Goal: Transaction & Acquisition: Download file/media

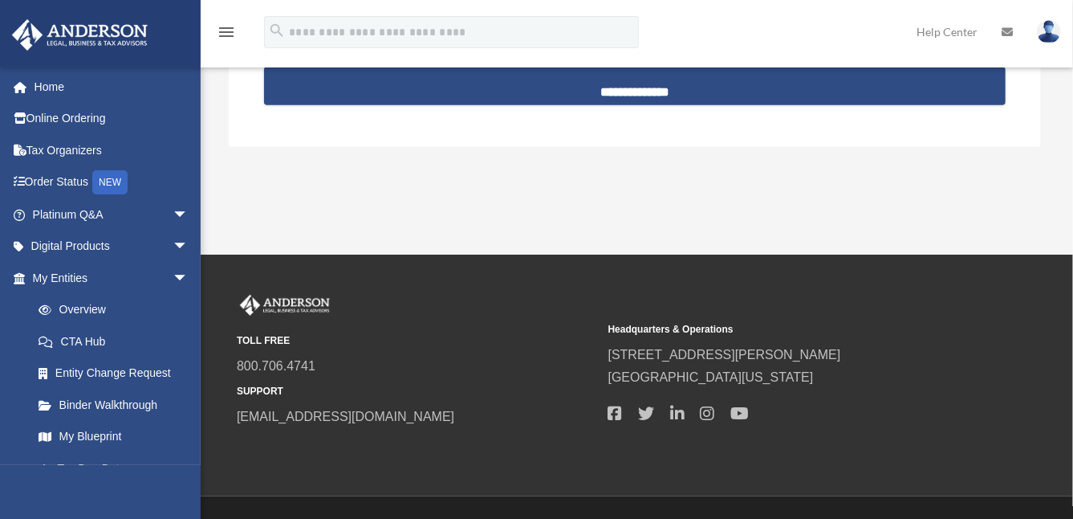
scroll to position [344, 0]
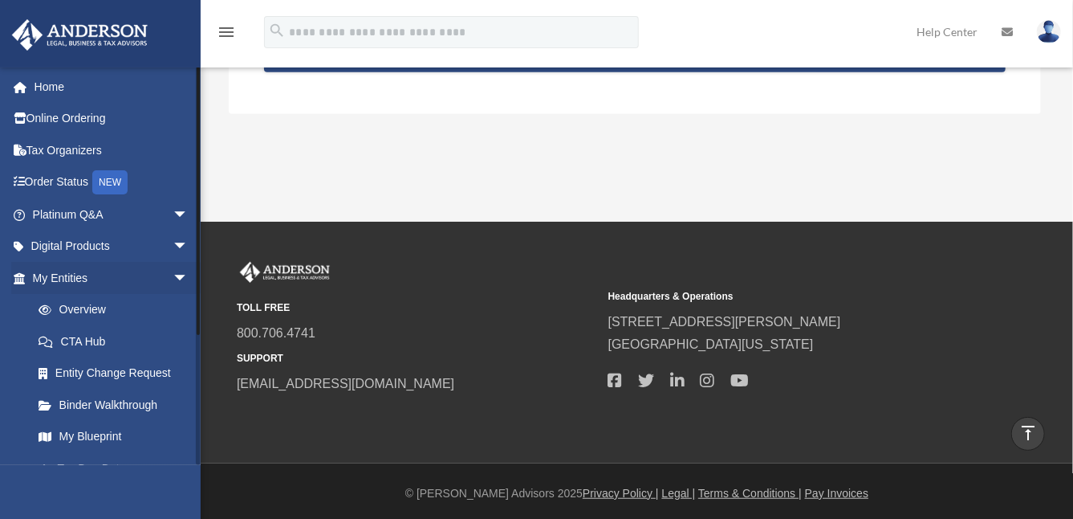
click at [8, 451] on li "My Entities arrow_drop_down Overview CTA Hub Entity Change Request Binder Walkt…" at bounding box center [106, 373] width 213 height 222
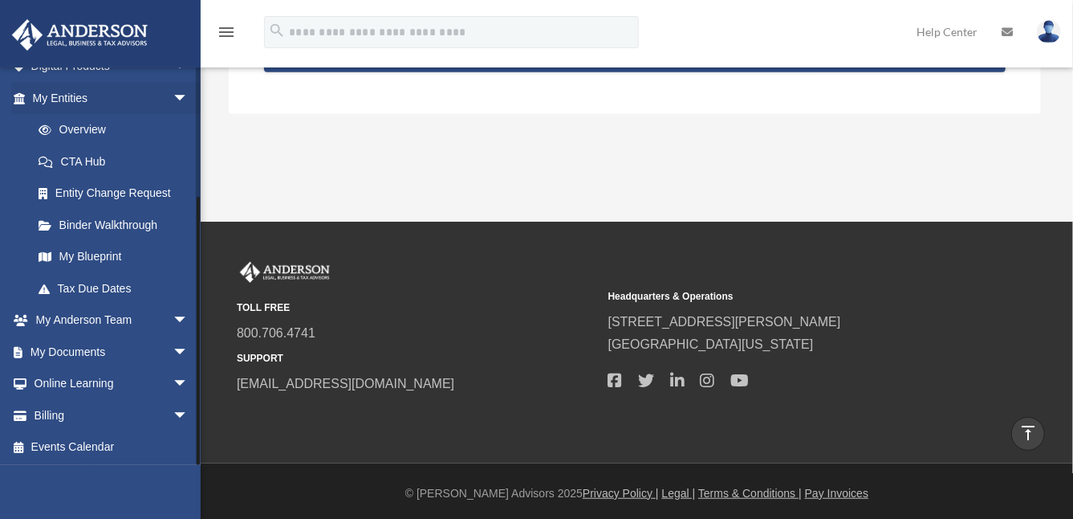
scroll to position [181, 0]
click at [98, 355] on link "My Documents arrow_drop_down" at bounding box center [112, 351] width 202 height 32
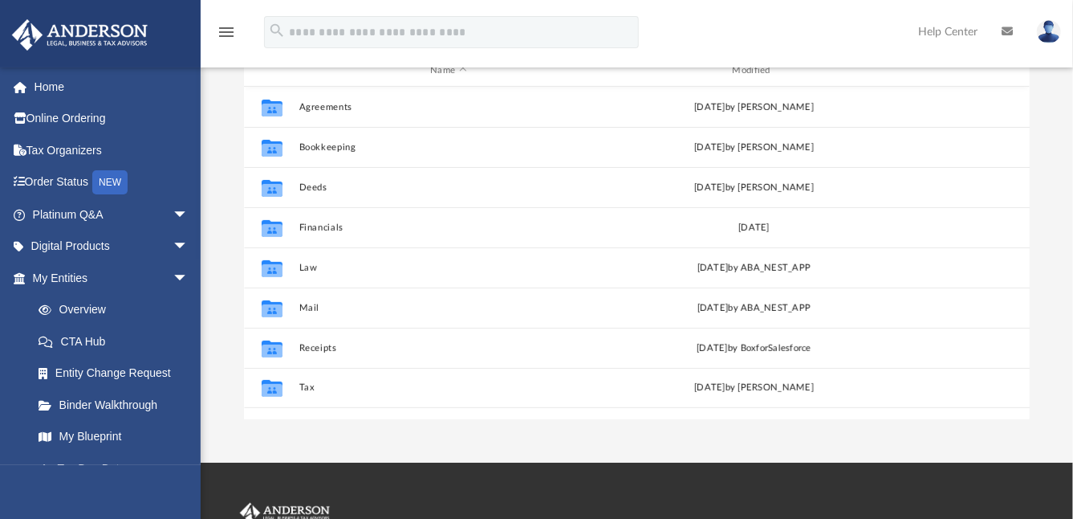
scroll to position [190, 0]
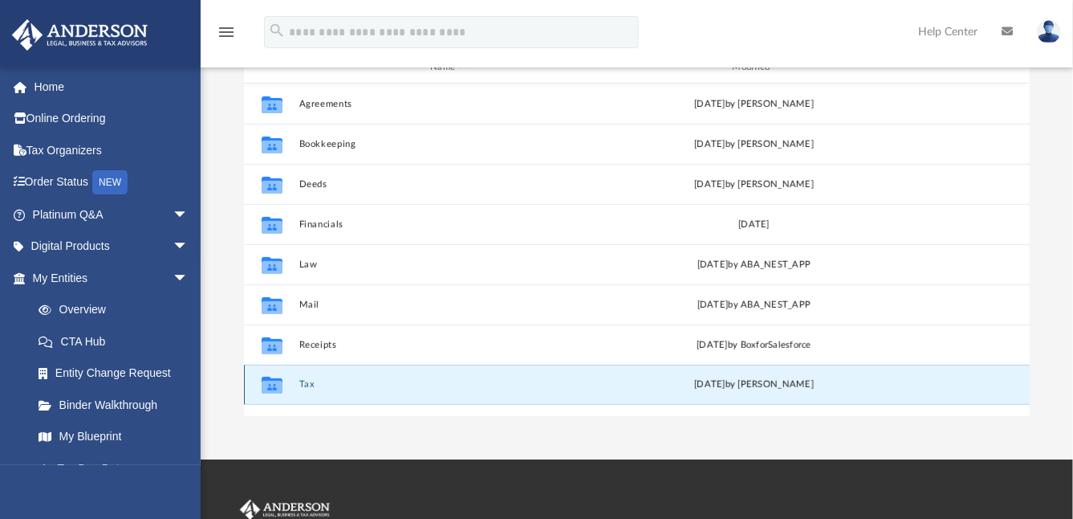
click at [304, 384] on button "Tax" at bounding box center [448, 384] width 299 height 10
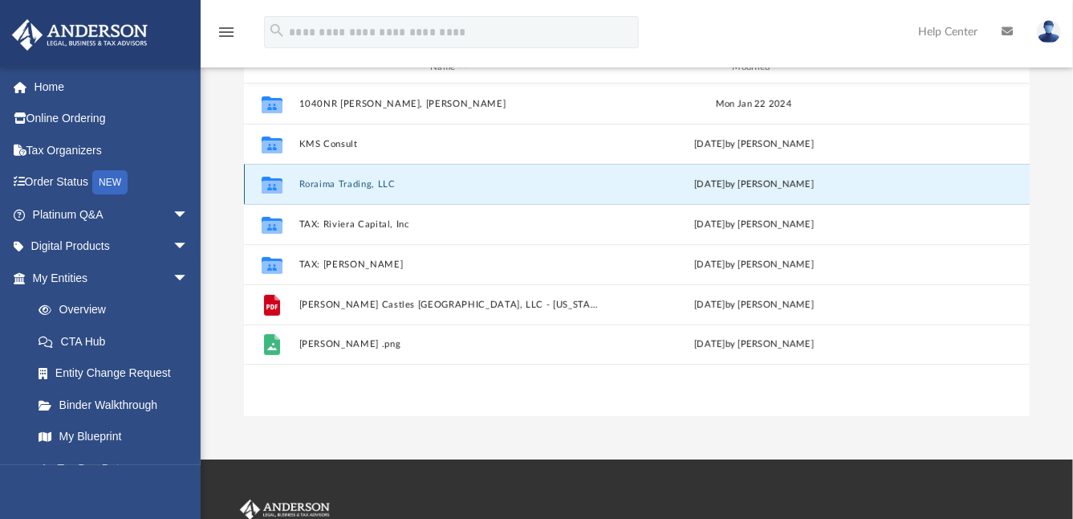
click at [343, 181] on button "Roraima Trading, LLC" at bounding box center [448, 184] width 299 height 10
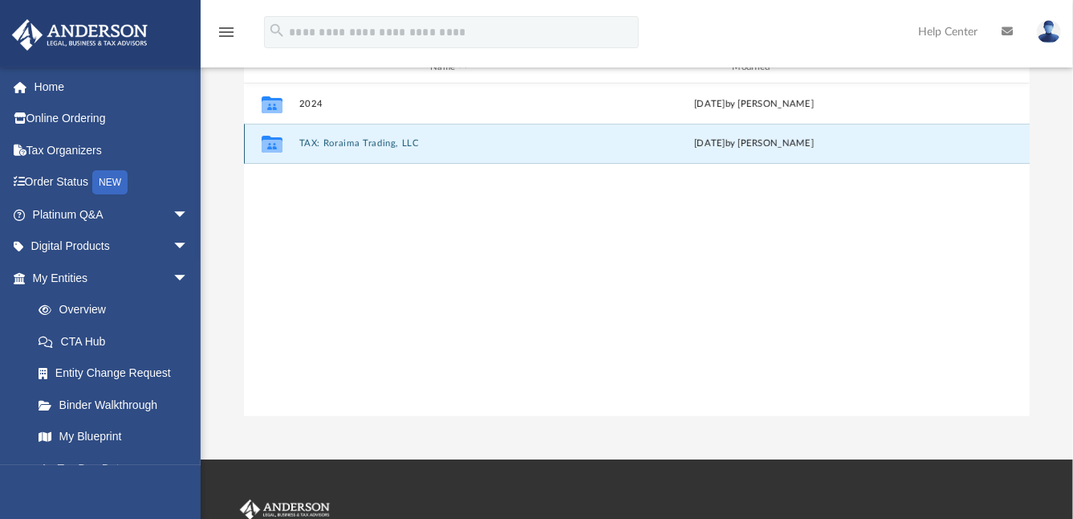
click at [336, 141] on button "TAX: Roraima Trading, LLC" at bounding box center [448, 143] width 299 height 10
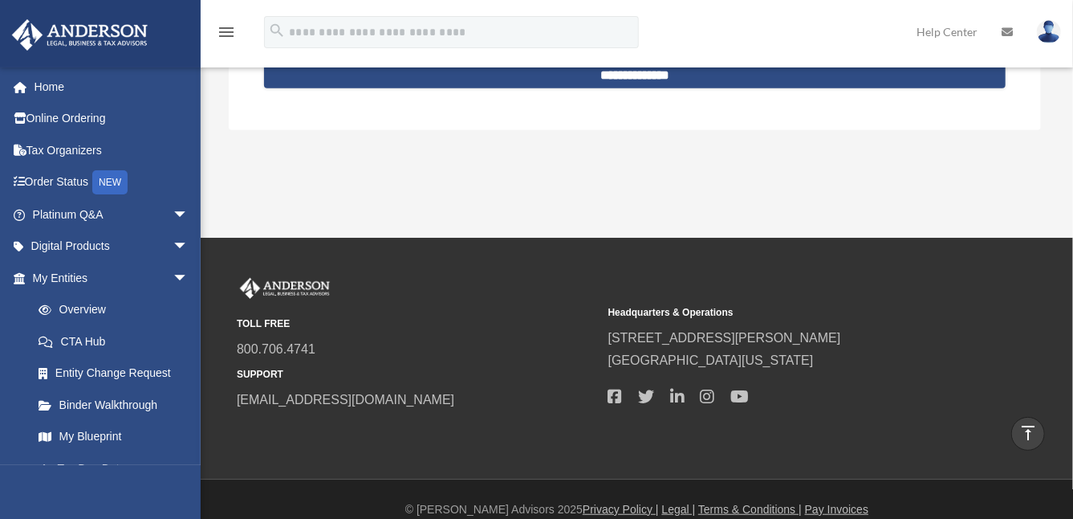
scroll to position [341, 0]
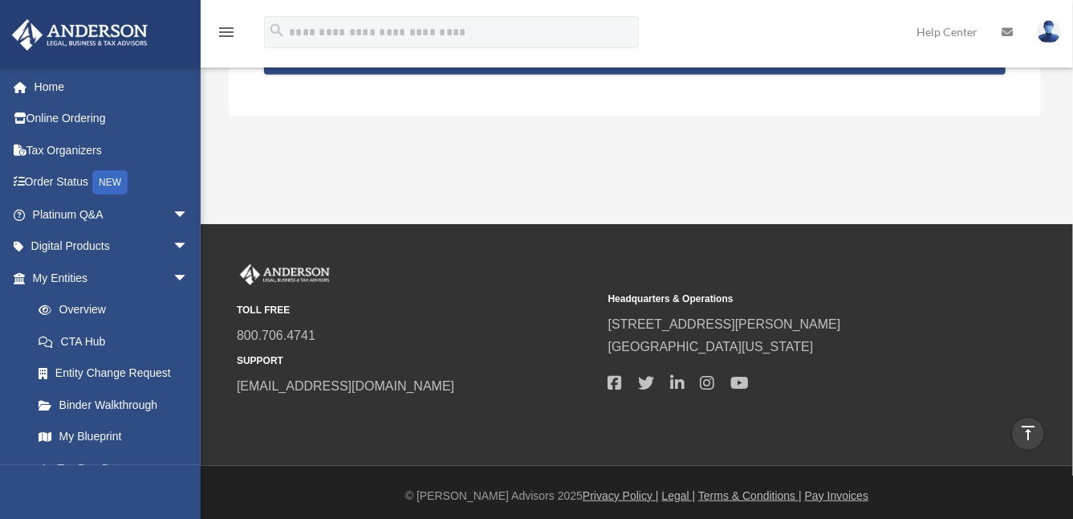
click at [79, 496] on div "[EMAIL_ADDRESS][DOMAIN_NAME] Sign Out [EMAIL_ADDRESS][DOMAIN_NAME] Home Online …" at bounding box center [100, 326] width 201 height 519
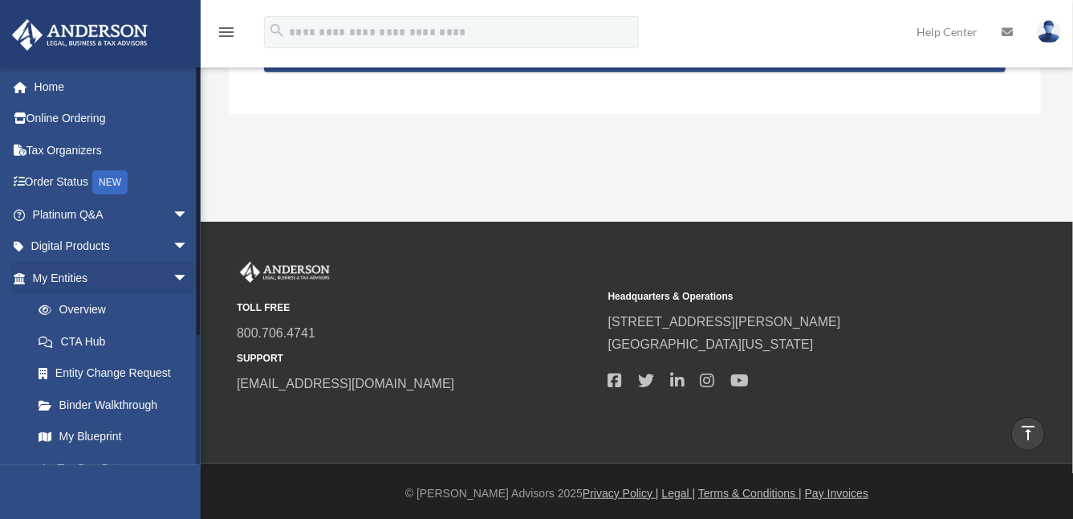
click at [7, 414] on li "My Entities arrow_drop_down Overview CTA Hub Entity Change Request Binder Walkt…" at bounding box center [106, 373] width 213 height 222
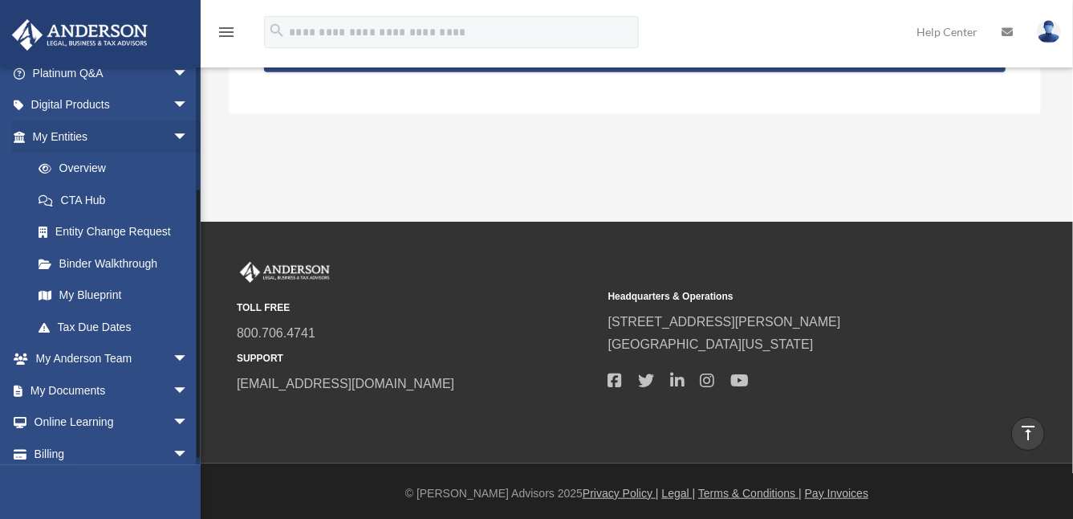
scroll to position [181, 0]
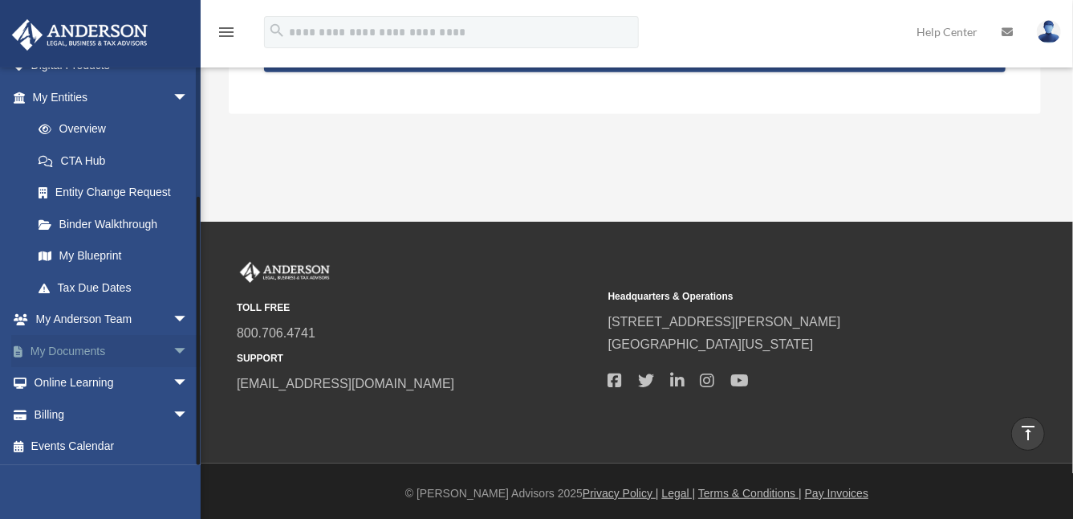
click at [88, 351] on link "My Documents arrow_drop_down" at bounding box center [112, 351] width 202 height 32
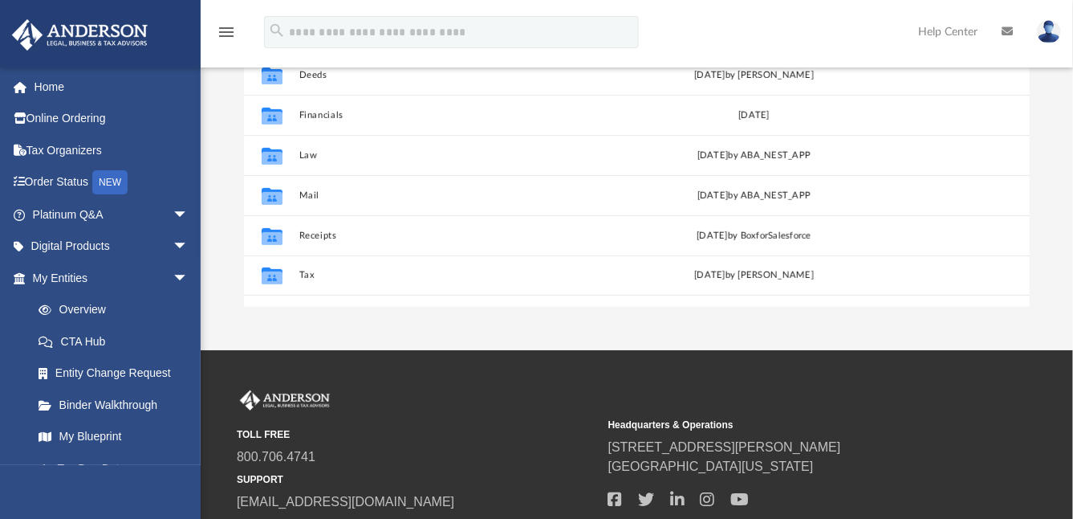
scroll to position [289, 0]
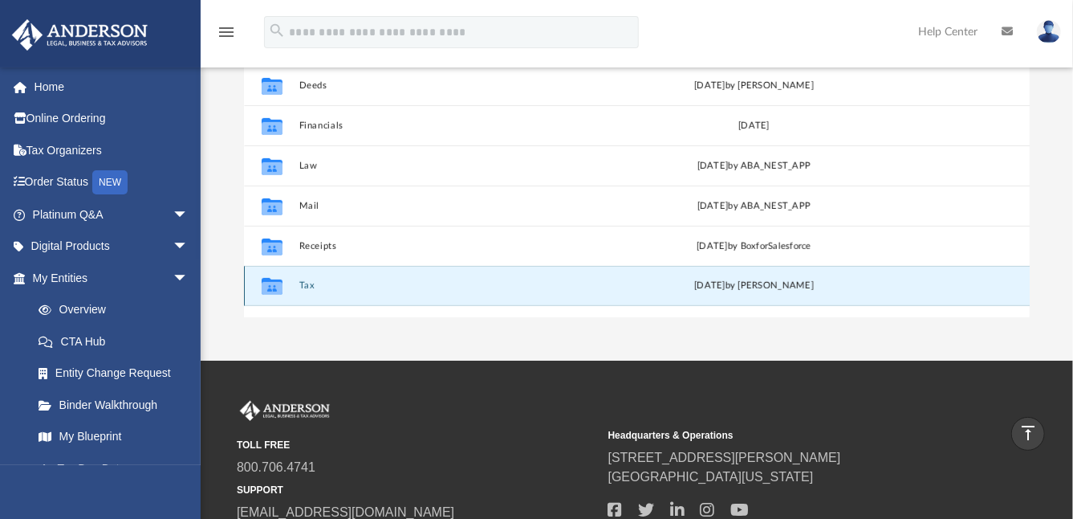
click at [307, 285] on button "Tax" at bounding box center [448, 285] width 299 height 10
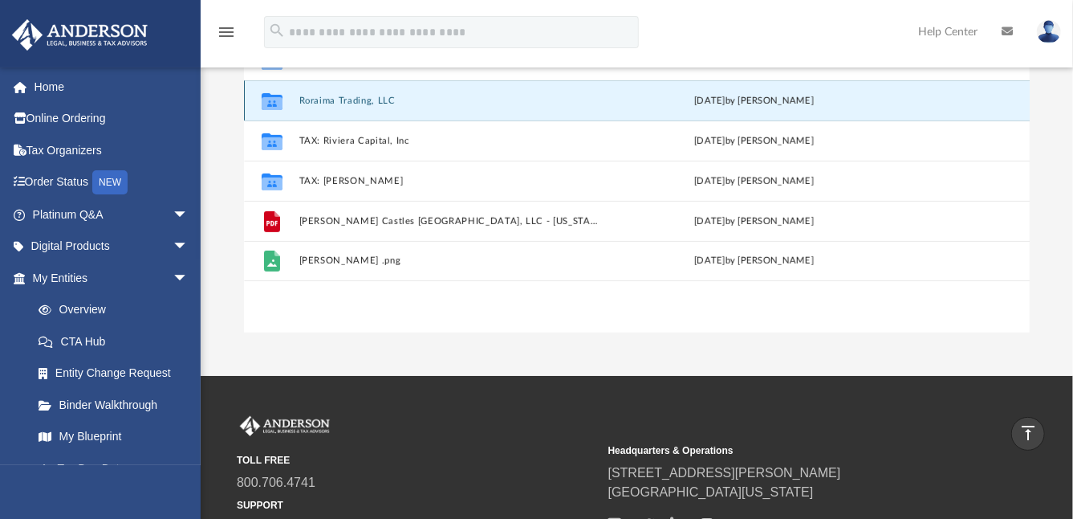
click at [345, 96] on button "Roraima Trading, LLC" at bounding box center [448, 101] width 299 height 10
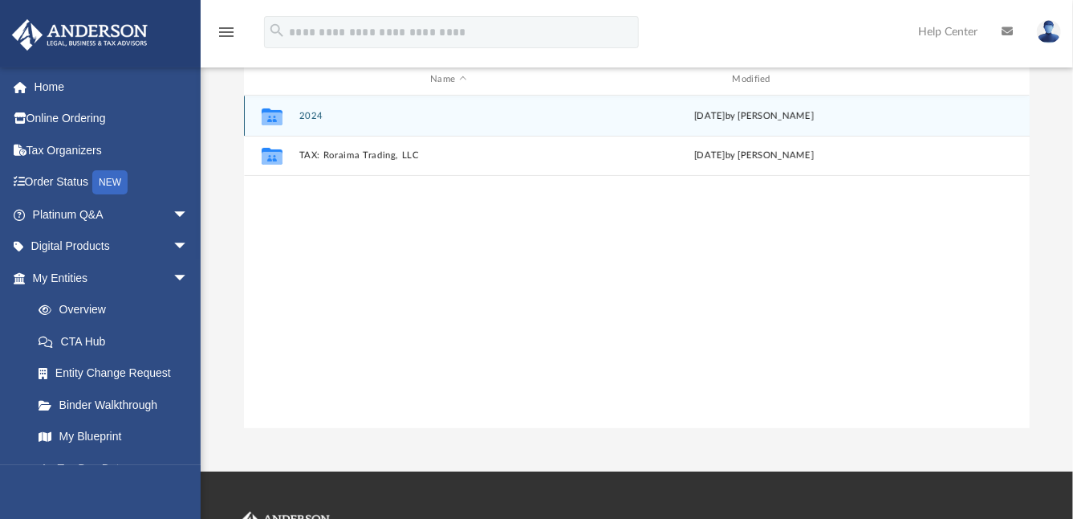
scroll to position [83, 0]
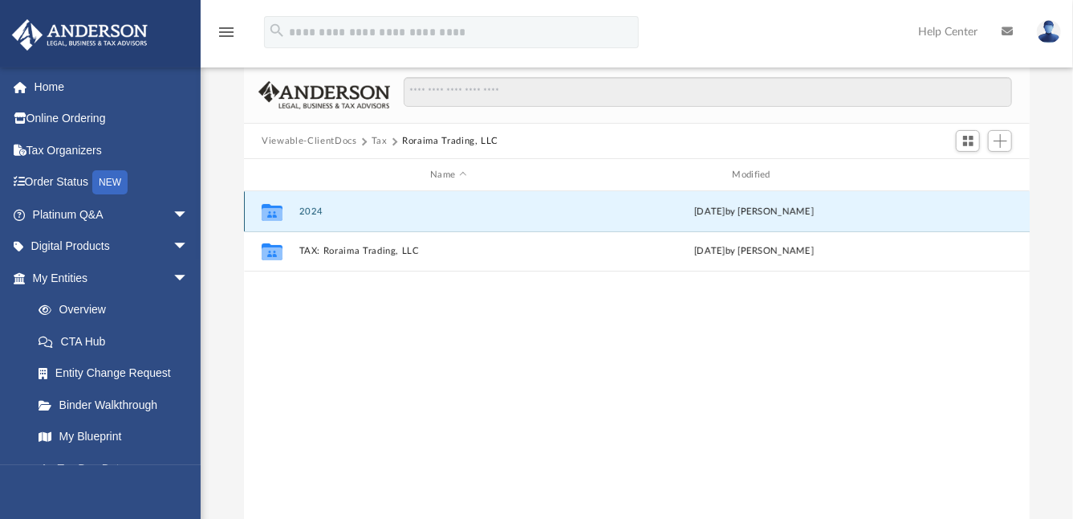
click at [307, 208] on button "2024" at bounding box center [448, 211] width 299 height 10
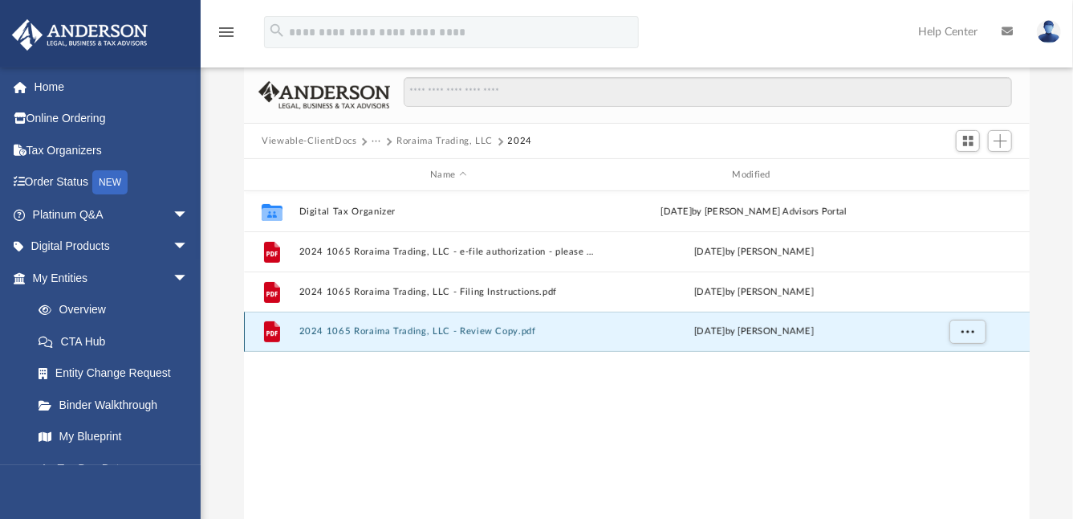
click at [431, 328] on button "2024 1065 Roraima Trading, LLC - Review Copy.pdf" at bounding box center [448, 331] width 299 height 10
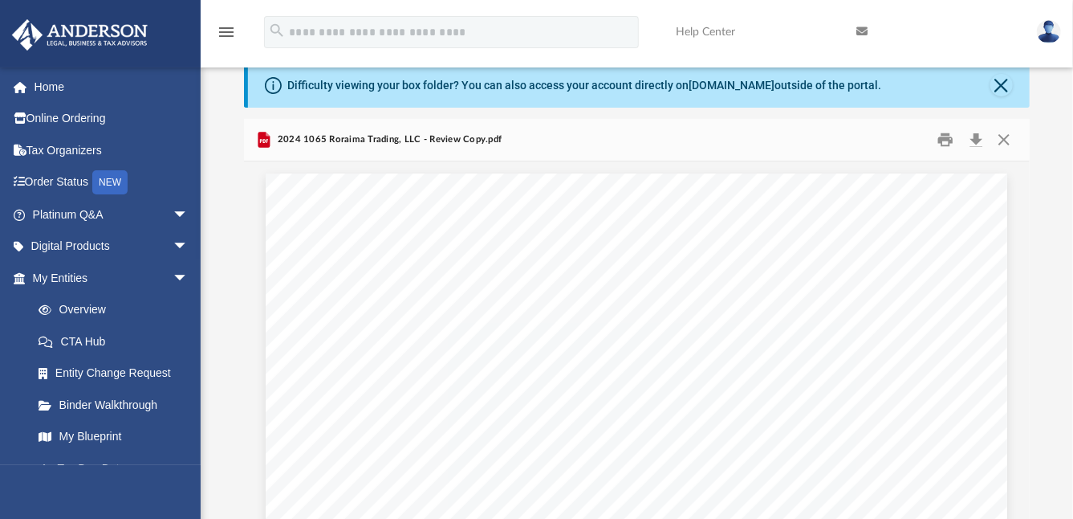
scroll to position [24, 0]
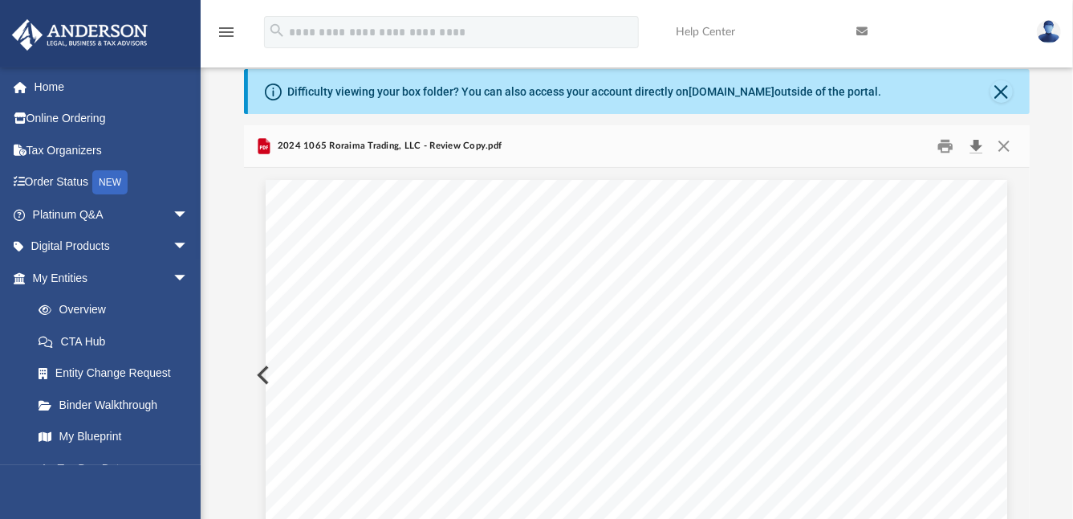
click at [977, 146] on button "Download" at bounding box center [976, 146] width 29 height 25
